Goal: Task Accomplishment & Management: Complete application form

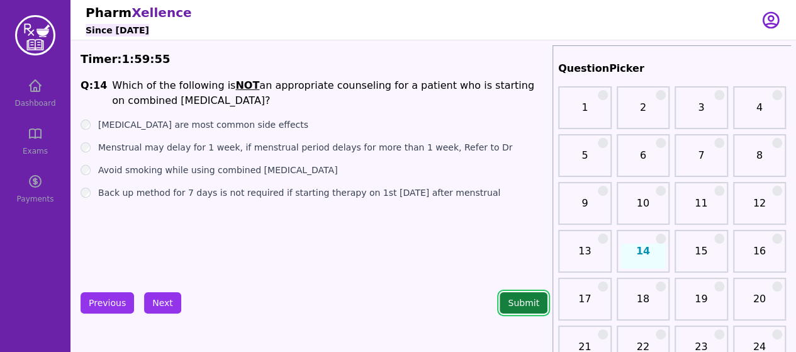
click at [528, 306] on button "Submit" at bounding box center [523, 302] width 48 height 21
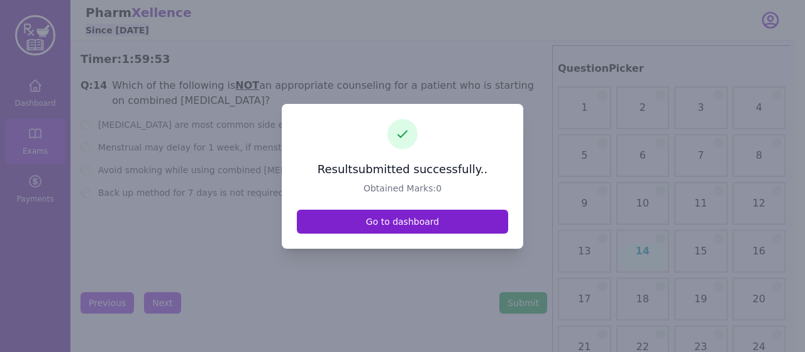
click at [421, 230] on link "Go to dashboard" at bounding box center [402, 221] width 211 height 24
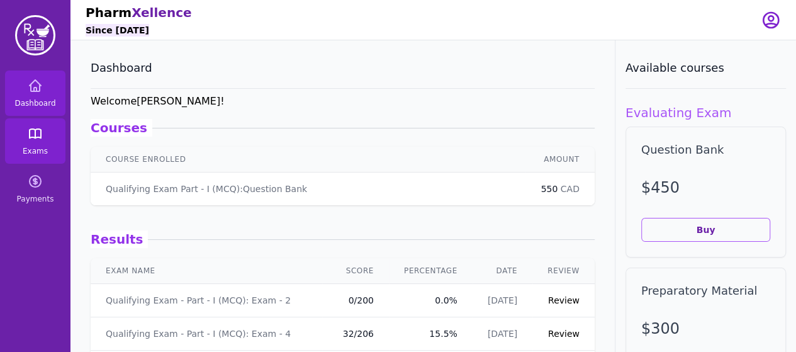
click at [43, 158] on link "Exams" at bounding box center [35, 140] width 60 height 45
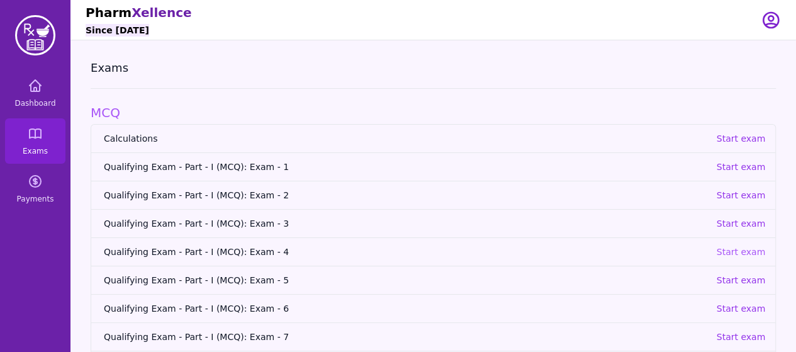
click at [736, 255] on p "Start exam" at bounding box center [740, 251] width 49 height 13
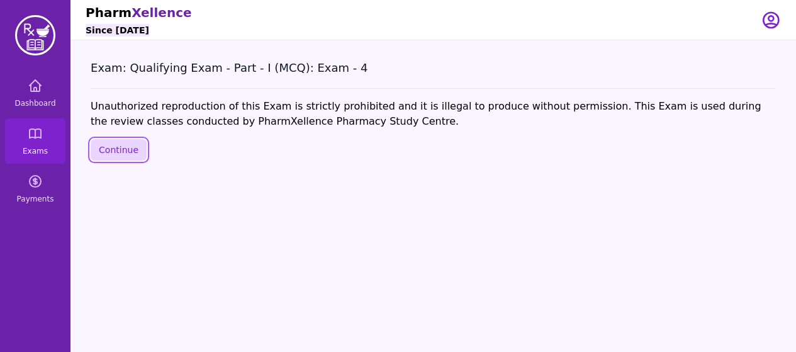
click at [131, 152] on button "Continue" at bounding box center [119, 149] width 56 height 21
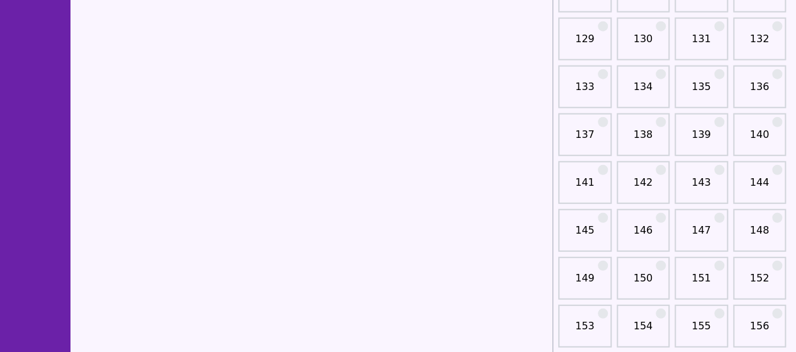
scroll to position [1628, 0]
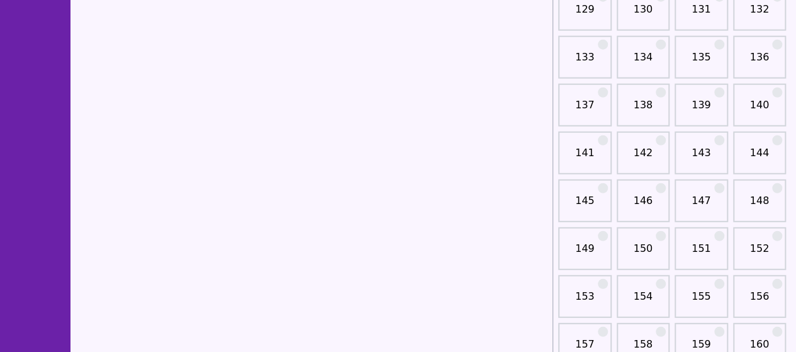
click at [647, 252] on link "150" at bounding box center [643, 253] width 46 height 25
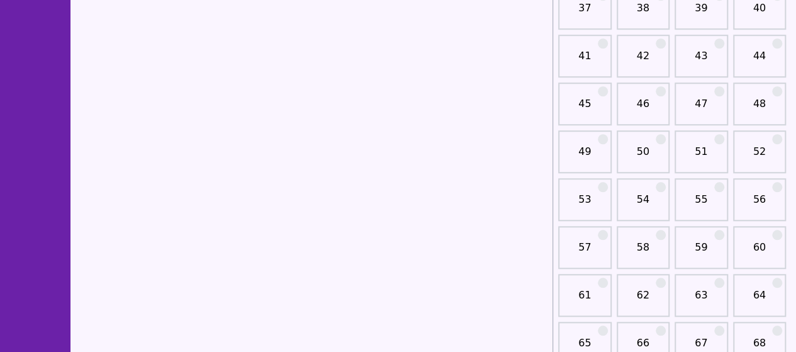
scroll to position [535, 0]
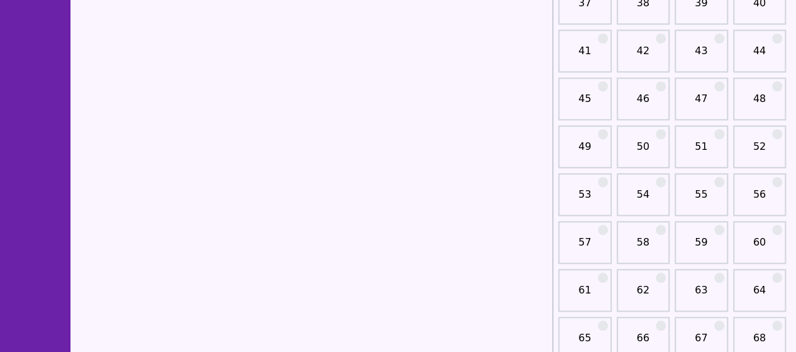
click at [633, 147] on link "50" at bounding box center [643, 151] width 46 height 25
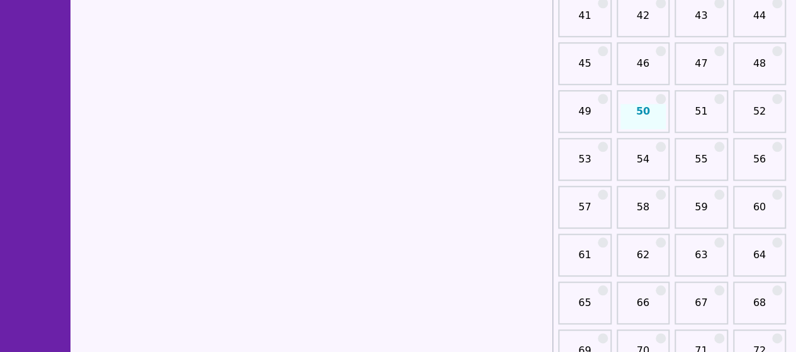
scroll to position [571, 0]
click at [691, 106] on link "51" at bounding box center [701, 115] width 46 height 25
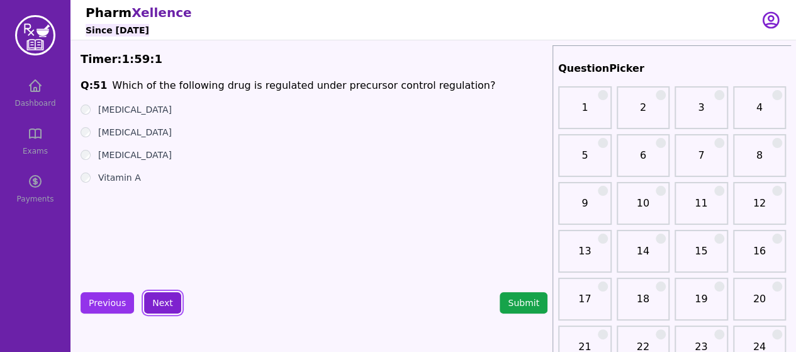
click at [156, 297] on button "Next" at bounding box center [162, 302] width 37 height 21
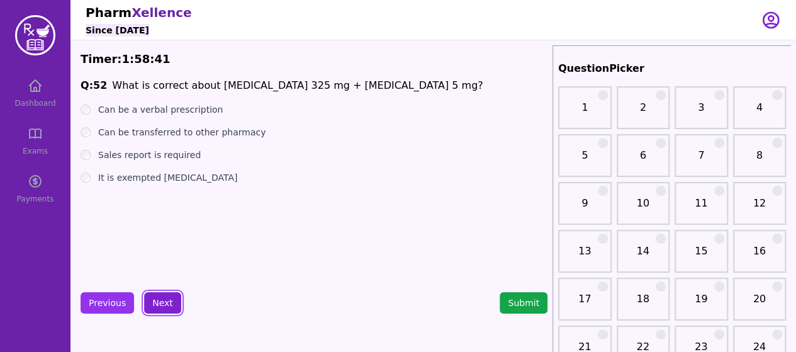
click at [162, 300] on button "Next" at bounding box center [162, 302] width 37 height 21
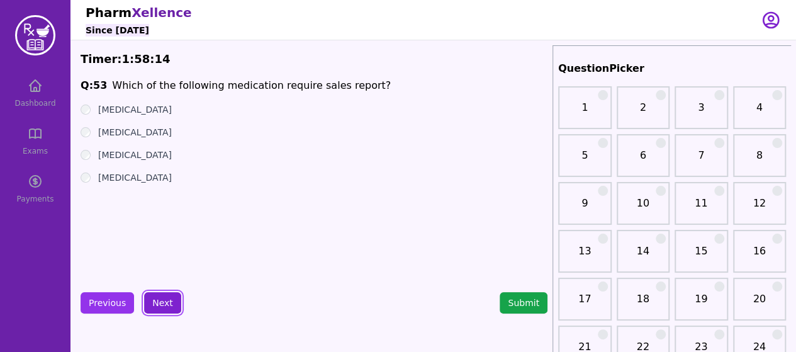
click at [168, 296] on button "Next" at bounding box center [162, 302] width 37 height 21
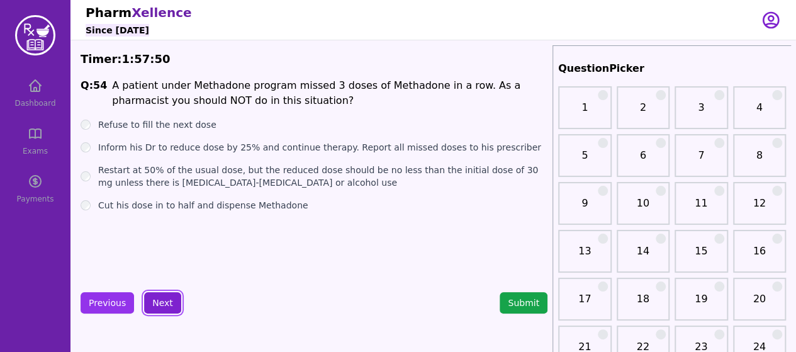
click at [161, 292] on button "Next" at bounding box center [162, 302] width 37 height 21
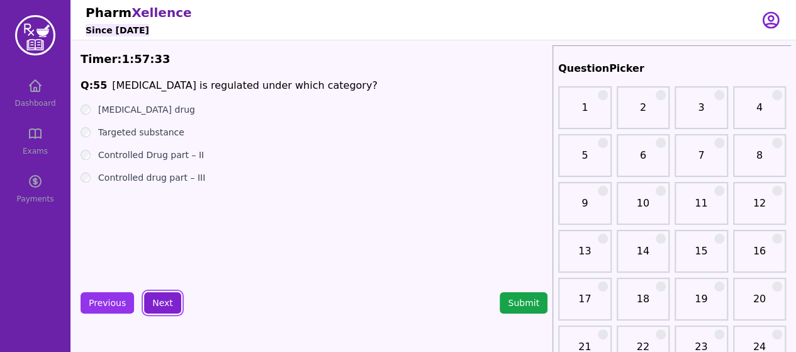
click at [169, 306] on button "Next" at bounding box center [162, 302] width 37 height 21
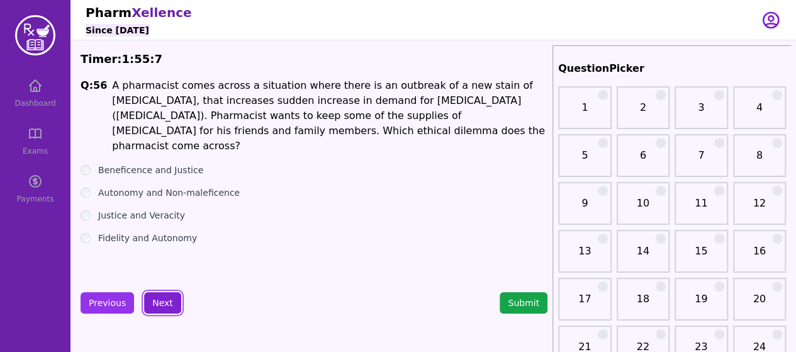
click at [151, 301] on button "Next" at bounding box center [162, 302] width 37 height 21
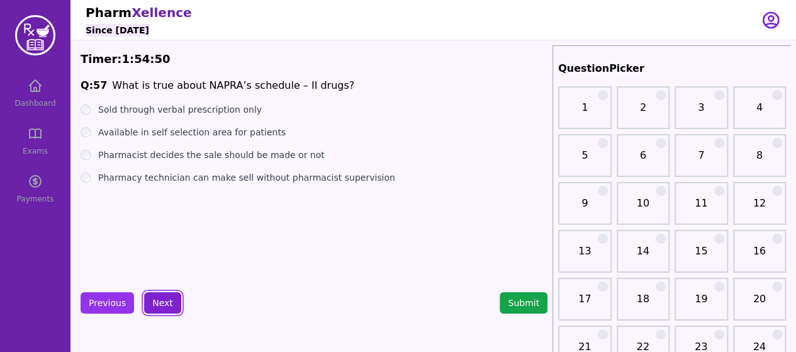
click at [151, 308] on button "Next" at bounding box center [162, 302] width 37 height 21
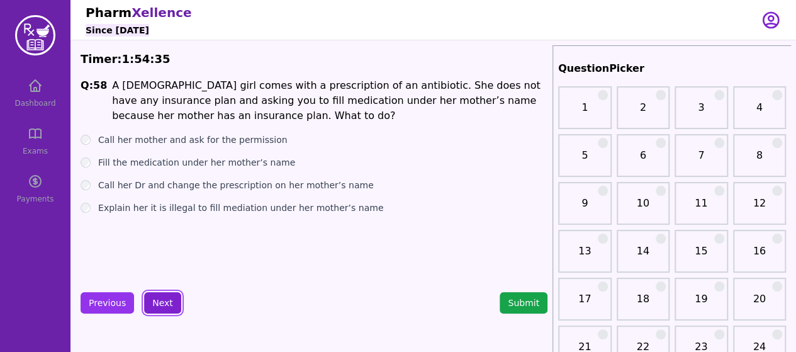
click at [155, 302] on button "Next" at bounding box center [162, 302] width 37 height 21
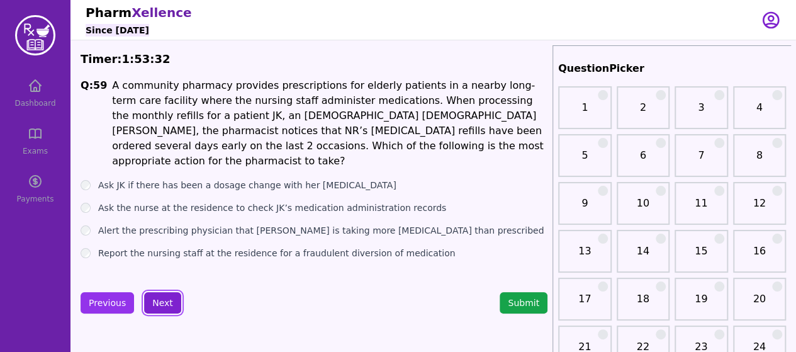
click at [156, 306] on button "Next" at bounding box center [162, 302] width 37 height 21
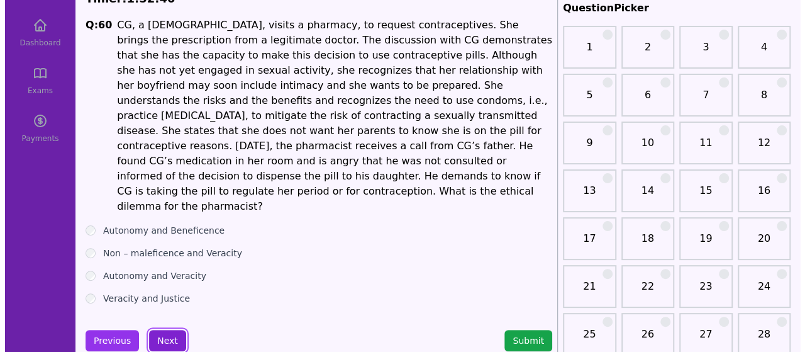
scroll to position [64, 0]
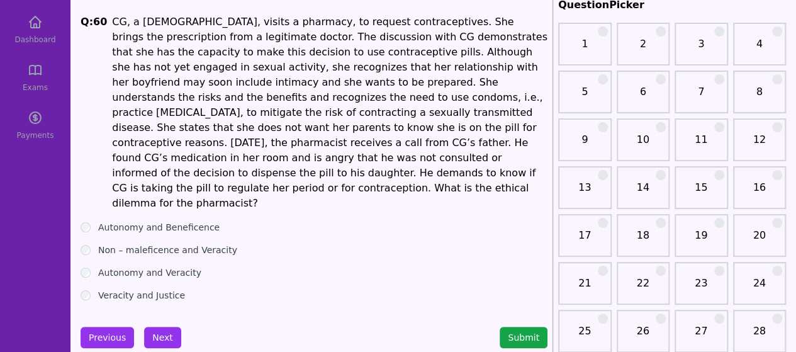
click at [516, 326] on button "Submit" at bounding box center [523, 336] width 48 height 21
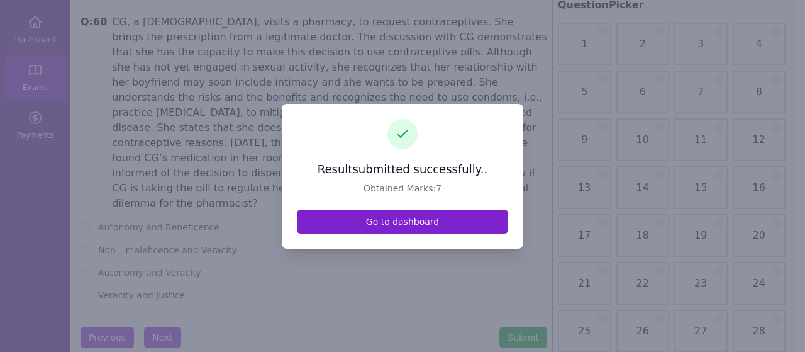
click at [428, 220] on link "Go to dashboard" at bounding box center [402, 221] width 211 height 24
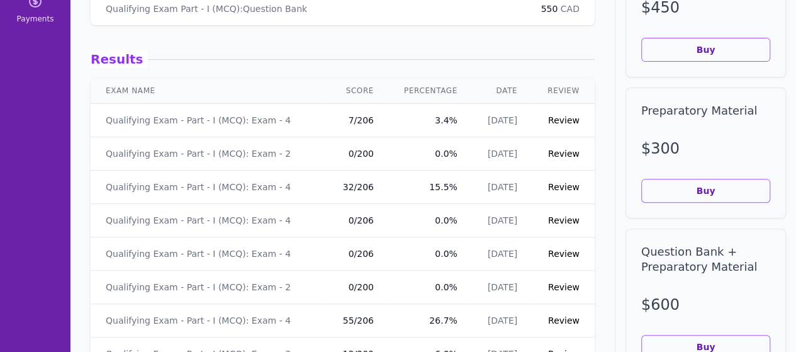
scroll to position [181, 0]
click at [548, 119] on link "Review" at bounding box center [563, 119] width 31 height 10
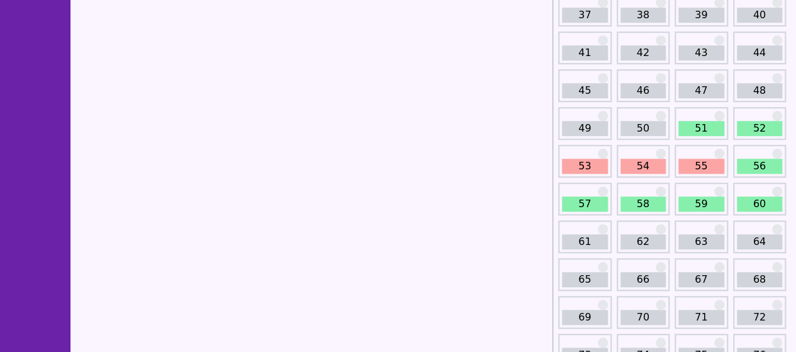
scroll to position [429, 0]
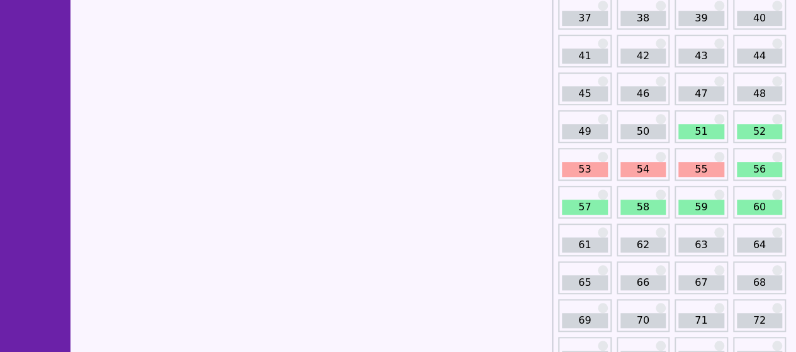
click at [688, 136] on link "51" at bounding box center [701, 131] width 46 height 15
click at [707, 121] on div "51" at bounding box center [700, 126] width 53 height 33
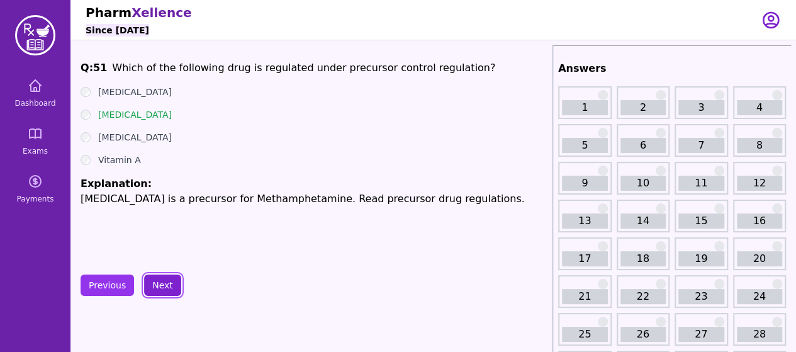
click at [155, 279] on button "Next" at bounding box center [162, 284] width 37 height 21
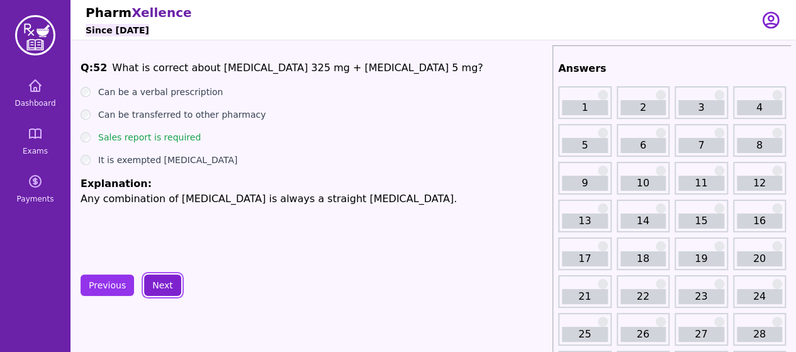
click at [155, 279] on button "Next" at bounding box center [162, 284] width 37 height 21
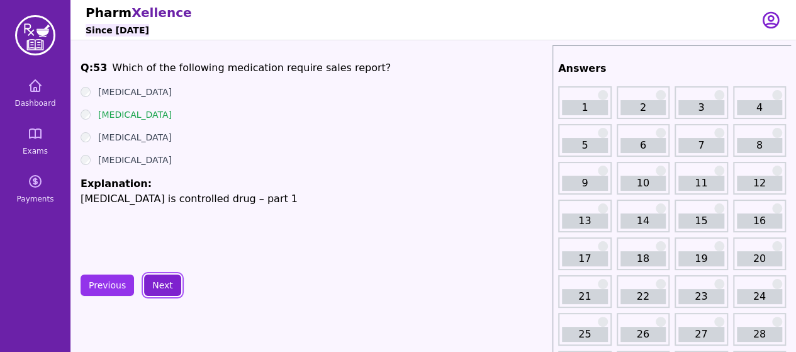
click at [155, 279] on button "Next" at bounding box center [162, 284] width 37 height 21
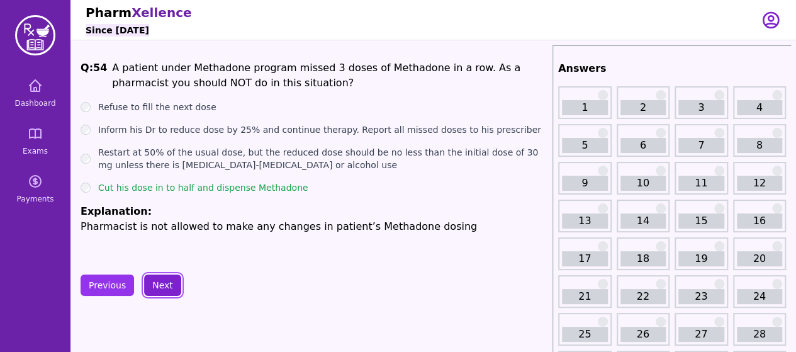
click at [155, 279] on button "Next" at bounding box center [162, 284] width 37 height 21
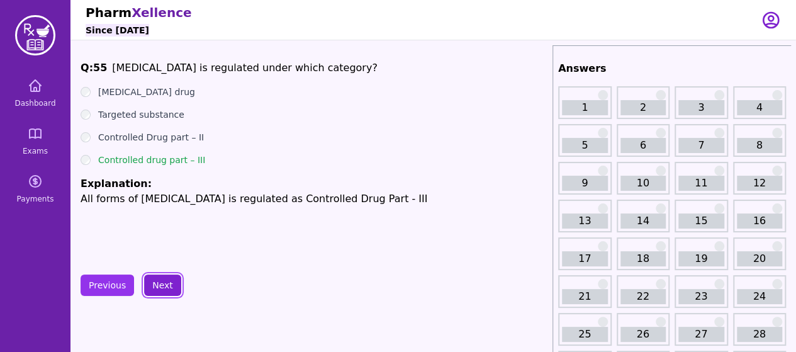
click at [155, 279] on button "Next" at bounding box center [162, 284] width 37 height 21
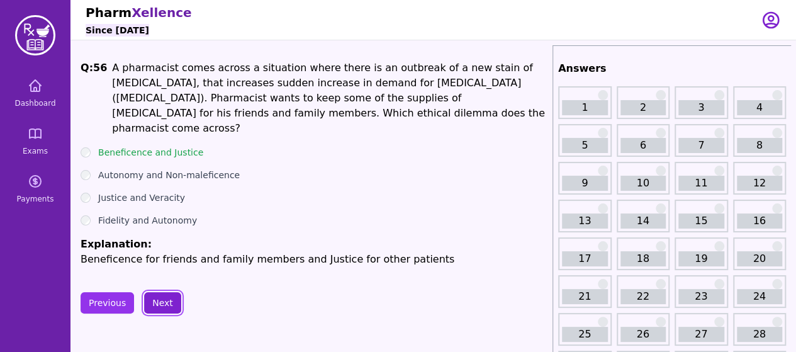
click at [155, 292] on button "Next" at bounding box center [162, 302] width 37 height 21
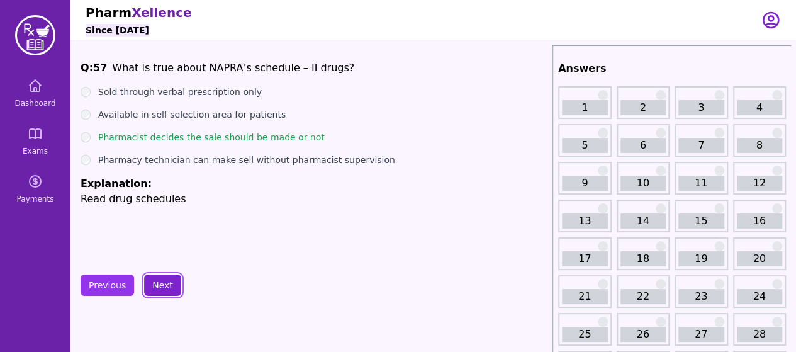
click at [155, 279] on button "Next" at bounding box center [162, 284] width 37 height 21
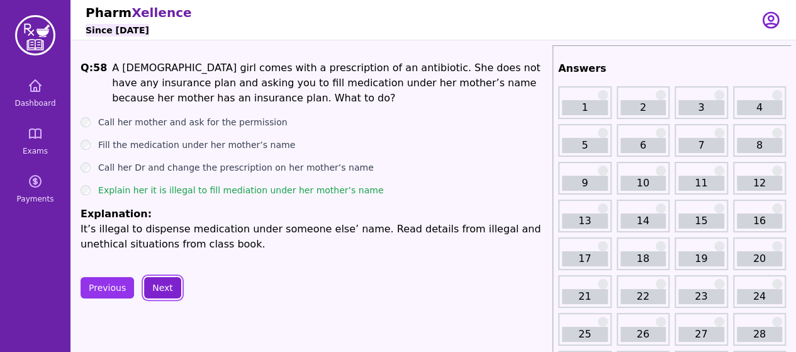
click at [155, 279] on button "Next" at bounding box center [162, 287] width 37 height 21
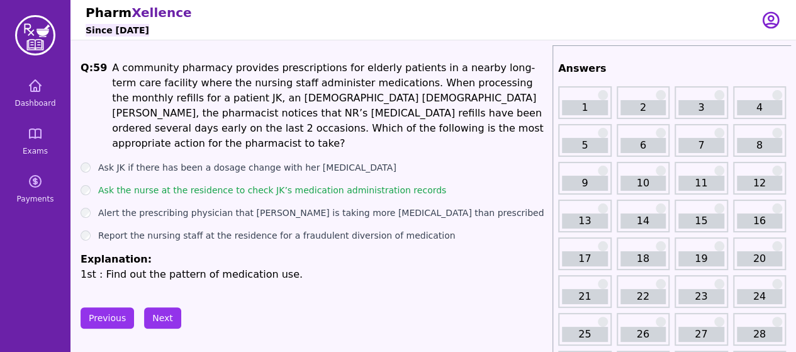
click at [155, 307] on button "Next" at bounding box center [162, 317] width 37 height 21
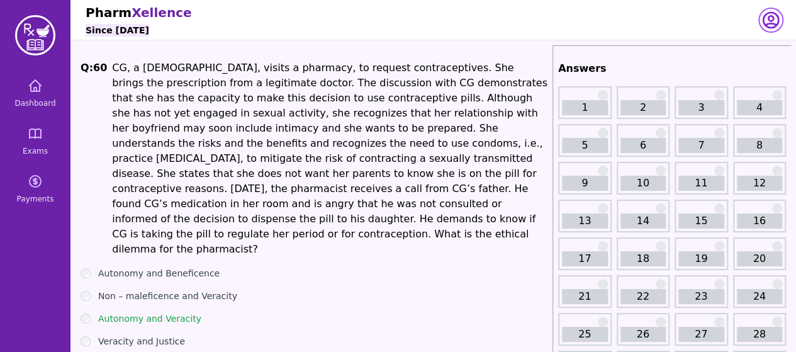
click at [769, 16] on icon "button" at bounding box center [770, 20] width 15 height 15
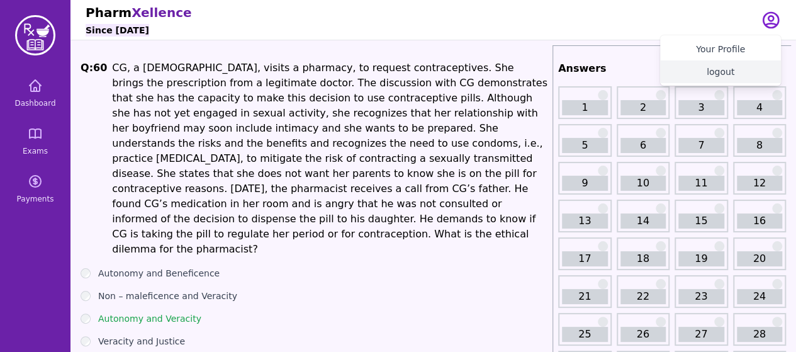
click at [718, 74] on button "logout" at bounding box center [720, 71] width 121 height 23
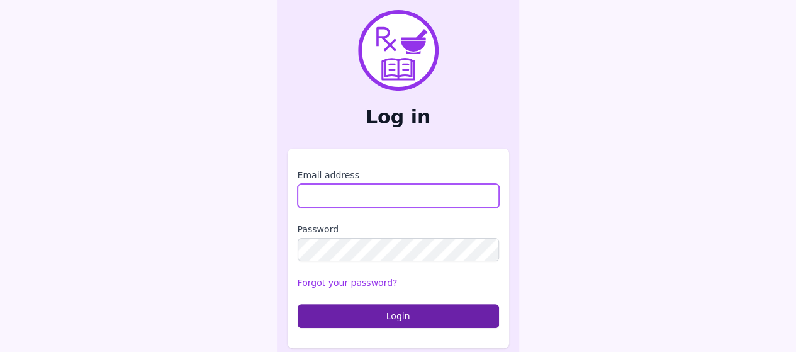
type input "**********"
